Goal: Check status

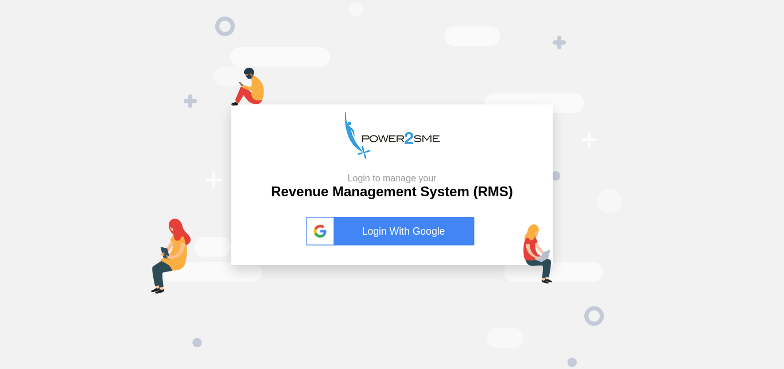
click at [375, 234] on link "Login With Google" at bounding box center [392, 231] width 172 height 29
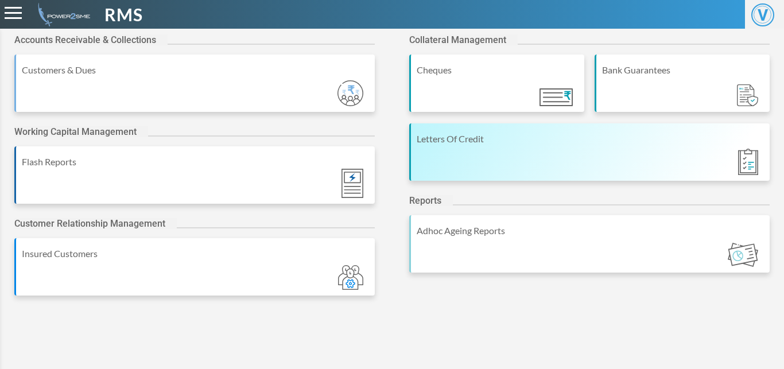
click at [508, 142] on div "Letters Of Credit" at bounding box center [589, 139] width 347 height 14
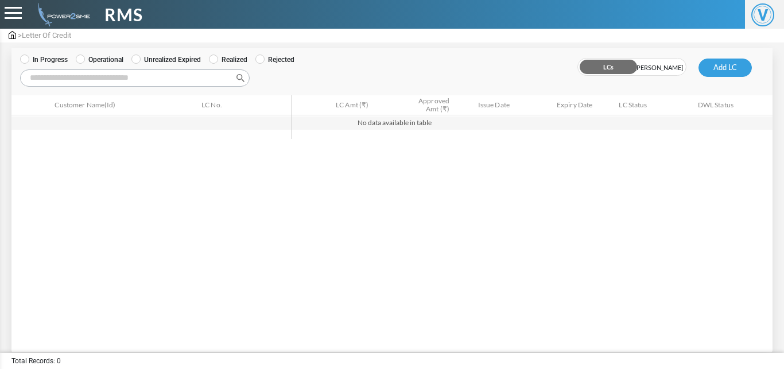
click at [100, 56] on label "Operational" at bounding box center [100, 59] width 48 height 10
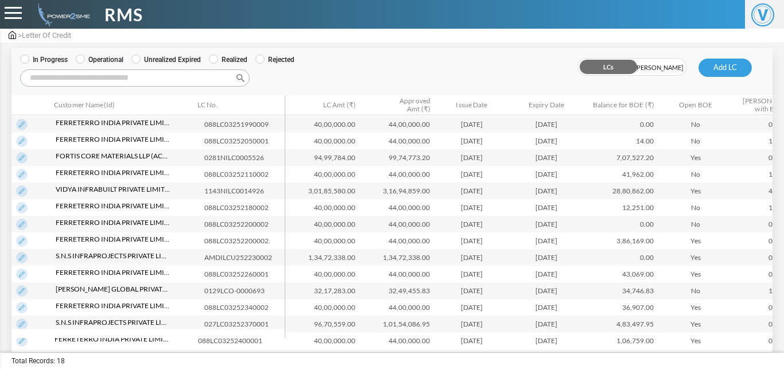
scroll to position [90, 0]
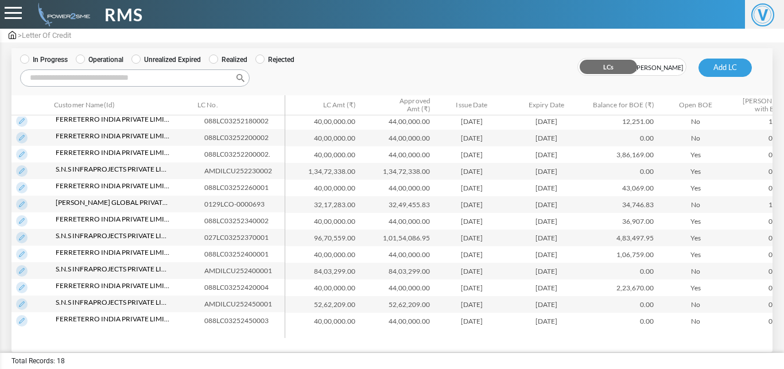
click at [23, 318] on img at bounding box center [21, 320] width 11 height 11
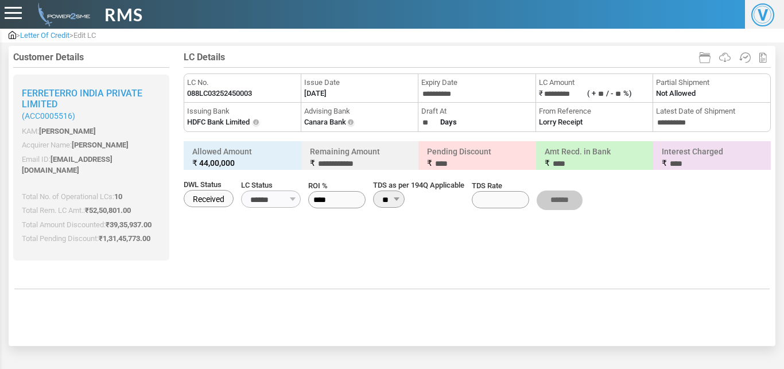
click at [240, 95] on label "088LC03252450003" at bounding box center [219, 93] width 65 height 11
copy li "LC No. 088LC03252450003"
click at [240, 95] on label "088LC03252450003" at bounding box center [219, 93] width 65 height 11
click at [314, 87] on span "Issue Date" at bounding box center [359, 82] width 111 height 11
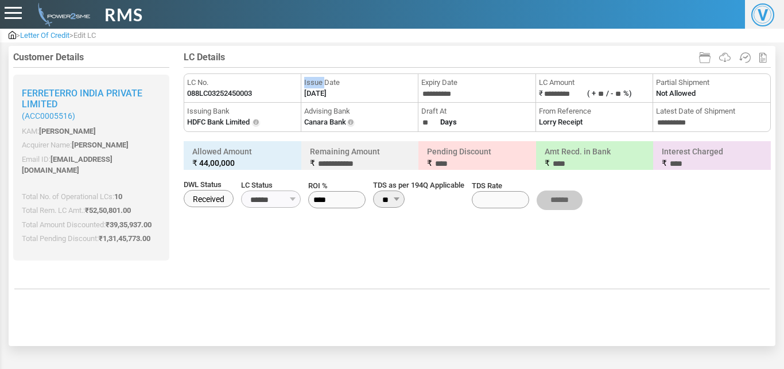
click at [314, 87] on span "Issue Date" at bounding box center [359, 82] width 111 height 11
click at [319, 93] on label "03-09-2025" at bounding box center [315, 93] width 22 height 11
copy li "Issue Date"
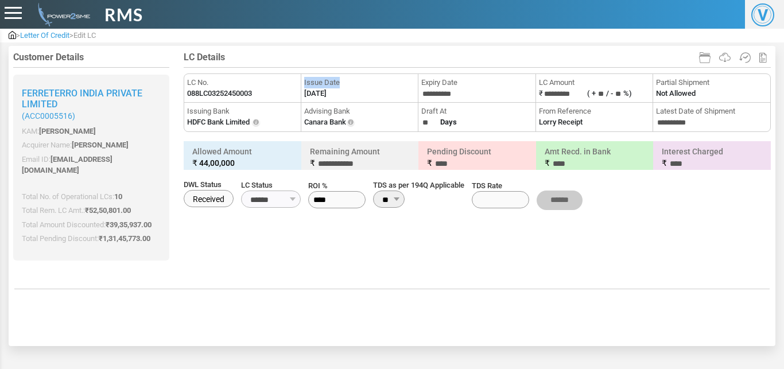
click at [319, 93] on label "03-09-2025" at bounding box center [315, 93] width 22 height 11
